Goal: Task Accomplishment & Management: Manage account settings

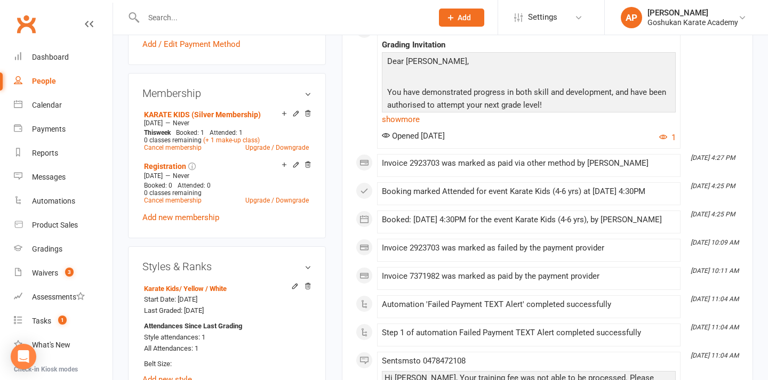
click at [329, 19] on input "text" at bounding box center [282, 17] width 285 height 15
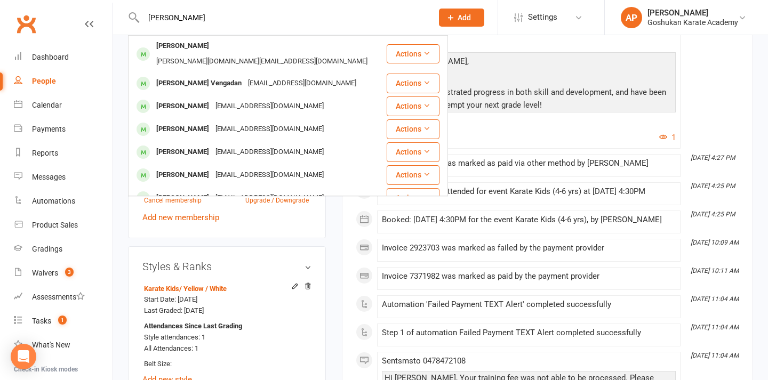
type input "[PERSON_NAME]"
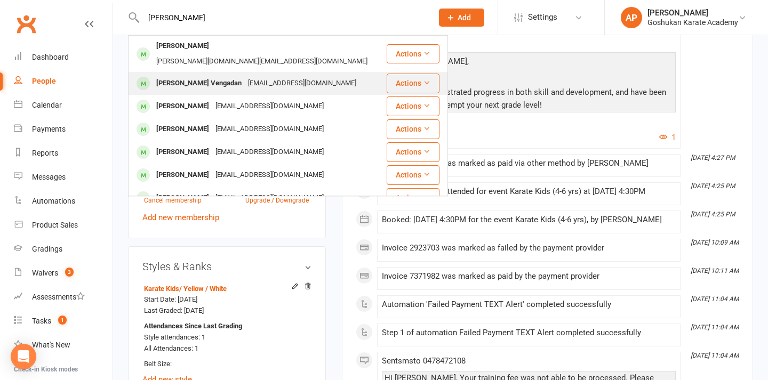
drag, startPoint x: 329, startPoint y: 19, endPoint x: 215, endPoint y: 71, distance: 126.0
click at [245, 76] on div "[EMAIL_ADDRESS][DOMAIN_NAME]" at bounding box center [302, 83] width 115 height 15
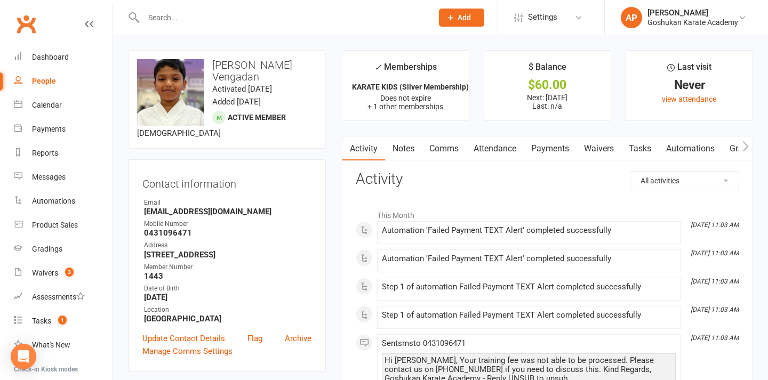
click at [553, 139] on link "Payments" at bounding box center [550, 148] width 53 height 25
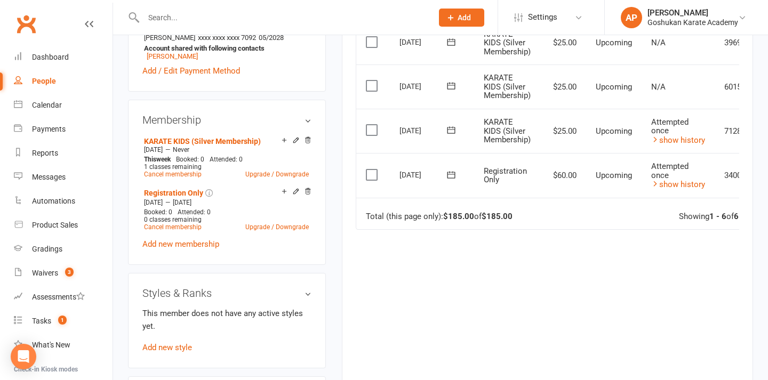
scroll to position [368, 0]
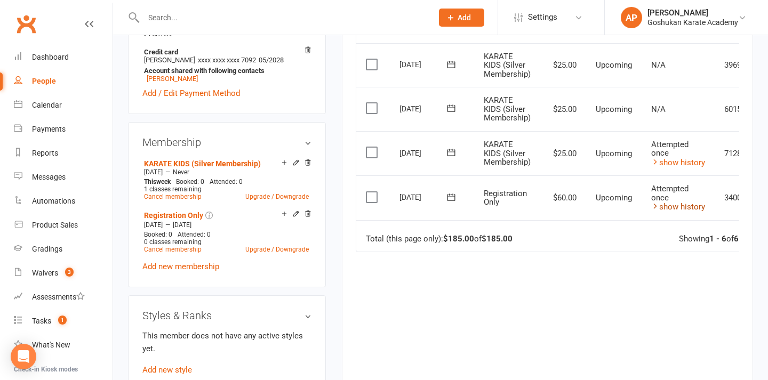
click at [678, 202] on link "show history" at bounding box center [678, 207] width 54 height 10
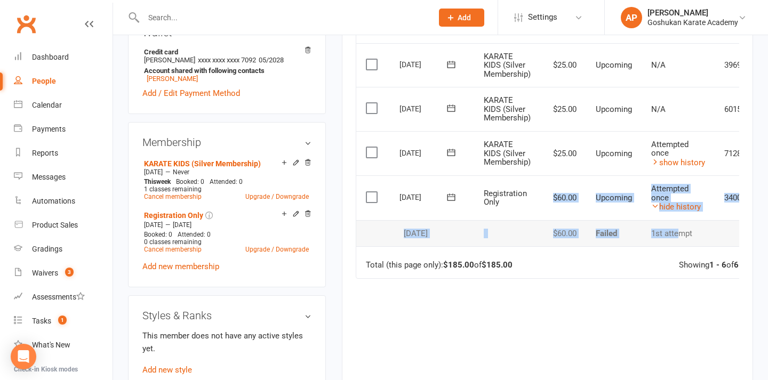
drag, startPoint x: 551, startPoint y: 197, endPoint x: 679, endPoint y: 224, distance: 130.3
click at [679, 224] on tbody "Select this [DATE] [PERSON_NAME] Vengadan Registration Only $60.00 Upcoming Att…" at bounding box center [576, 210] width 440 height 71
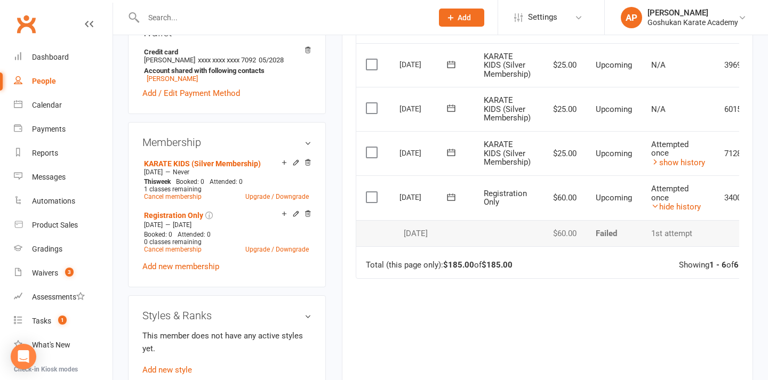
click at [707, 232] on td "1st attempt" at bounding box center [677, 233] width 73 height 27
click at [675, 159] on link "show history" at bounding box center [678, 163] width 54 height 10
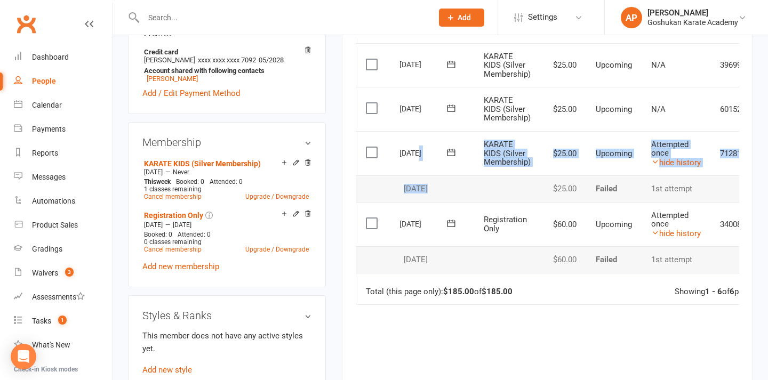
drag, startPoint x: 429, startPoint y: 184, endPoint x: 416, endPoint y: 145, distance: 41.6
click at [416, 145] on tbody "Select this [DATE] [PERSON_NAME] Vengadan KARATE KIDS (Silver Membership) $25.0…" at bounding box center [574, 166] width 436 height 71
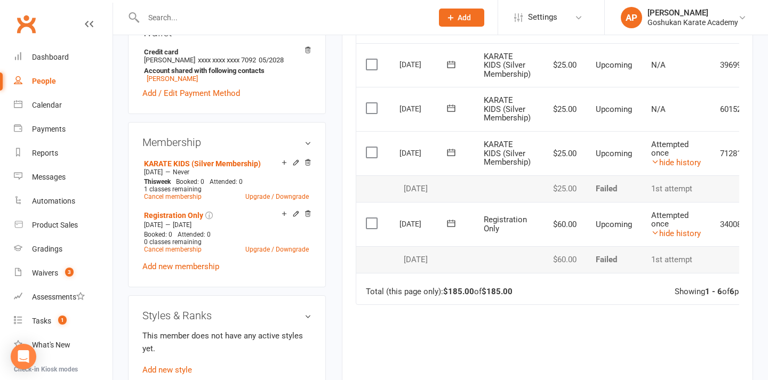
click at [404, 144] on div "[DATE]" at bounding box center [423, 152] width 49 height 17
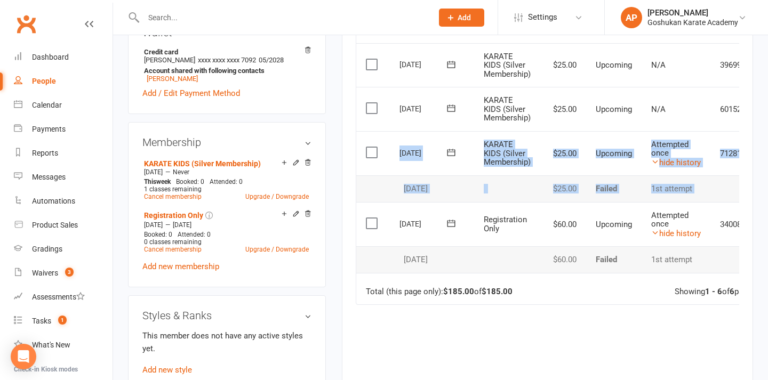
drag, startPoint x: 398, startPoint y: 148, endPoint x: 454, endPoint y: 199, distance: 76.6
click at [454, 199] on table "Due Contact Membership Amount Status History Invoice # Select this [DATE] [PERS…" at bounding box center [574, 116] width 437 height 378
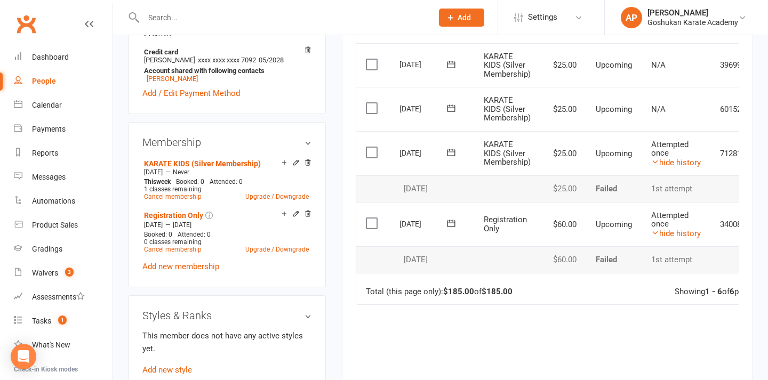
click at [454, 202] on td "[DATE]" at bounding box center [432, 224] width 84 height 45
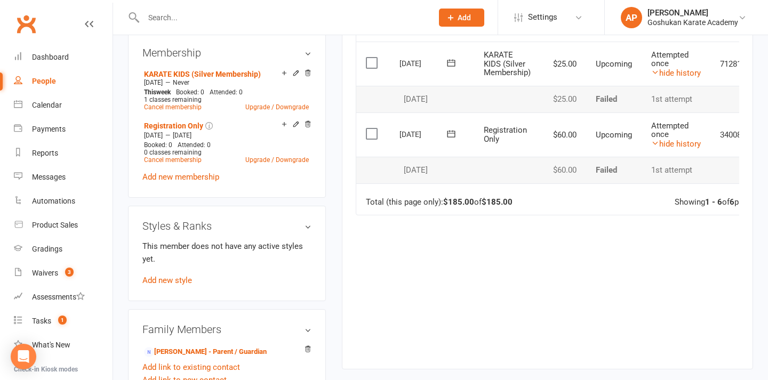
scroll to position [394, 0]
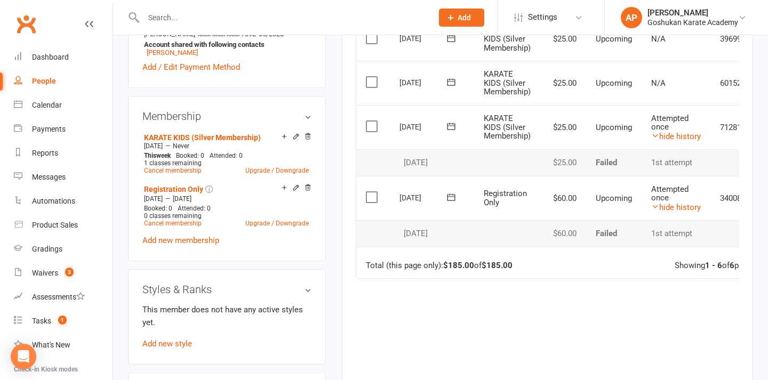
click at [217, 4] on div at bounding box center [276, 17] width 297 height 35
click at [347, 6] on div at bounding box center [276, 17] width 297 height 35
click at [319, 14] on input "text" at bounding box center [282, 17] width 285 height 15
type input "Jordan"
